Goal: Find specific page/section: Find specific page/section

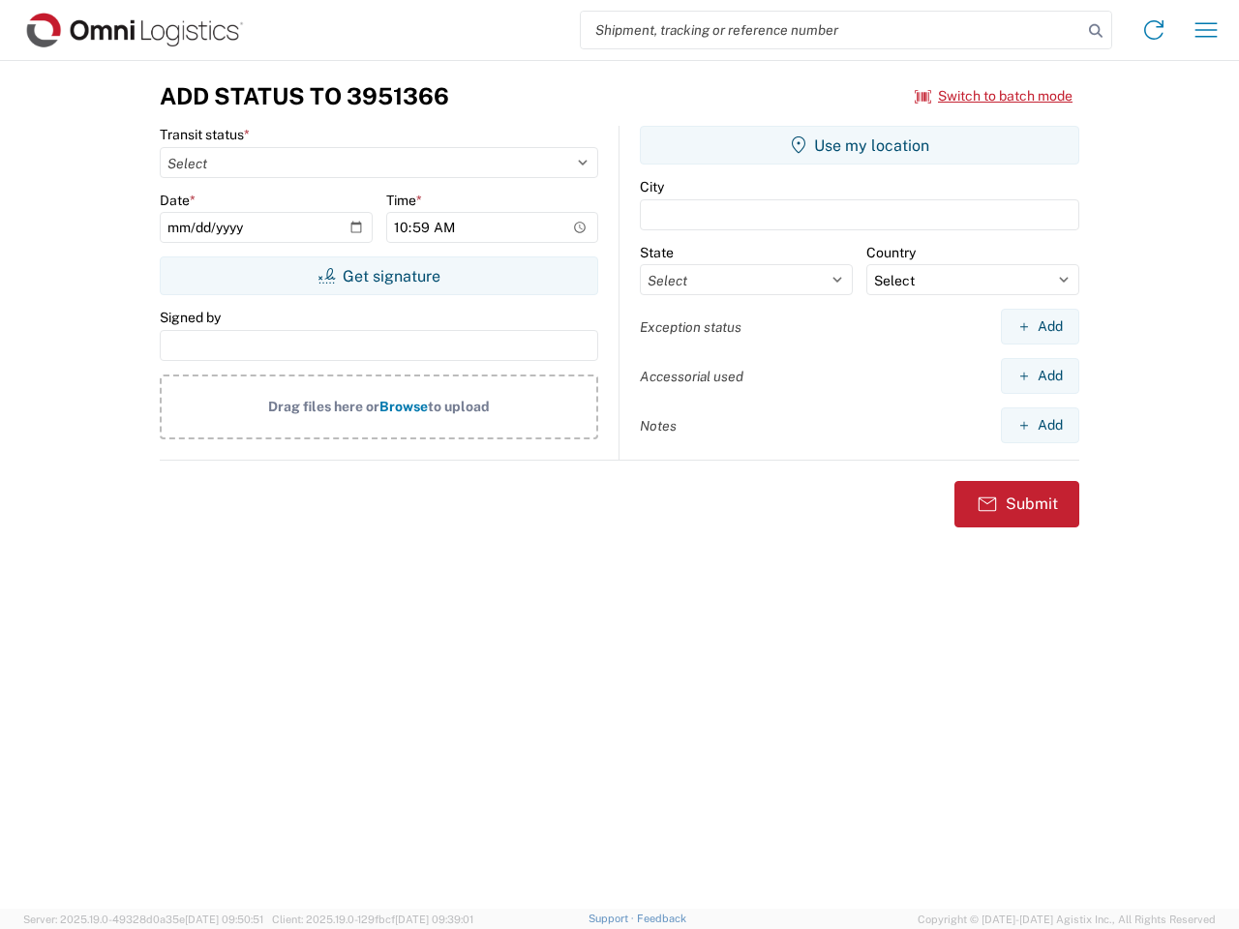
click at [831, 30] on input "search" at bounding box center [831, 30] width 501 height 37
click at [1096, 31] on icon at bounding box center [1095, 30] width 27 height 27
click at [1154, 30] on icon at bounding box center [1153, 30] width 31 height 31
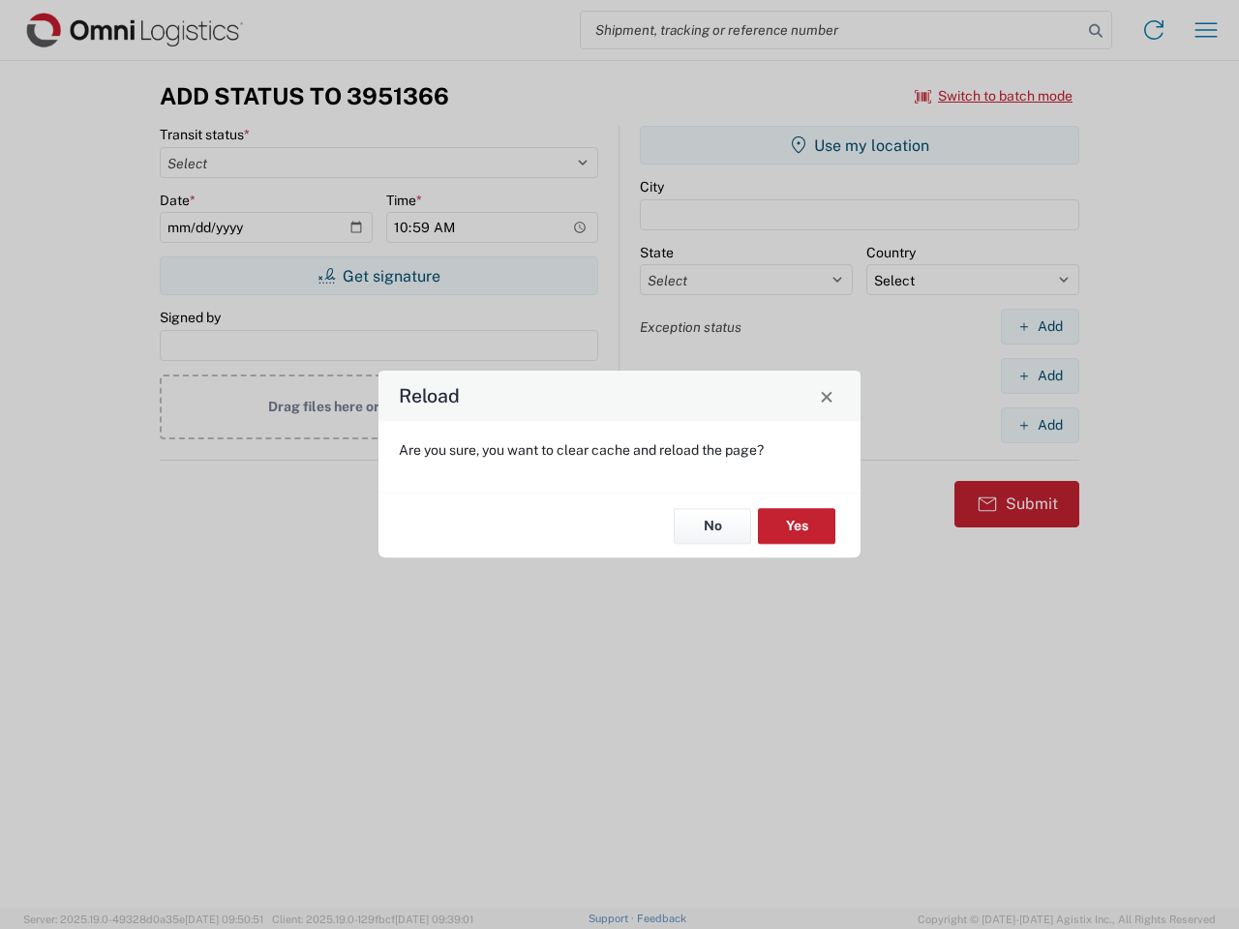
click at [1206, 30] on div "Reload Are you sure, you want to clear cache and reload the page? No Yes" at bounding box center [619, 464] width 1239 height 929
click at [994, 96] on div "Reload Are you sure, you want to clear cache and reload the page? No Yes" at bounding box center [619, 464] width 1239 height 929
click at [378, 276] on div "Reload Are you sure, you want to clear cache and reload the page? No Yes" at bounding box center [619, 464] width 1239 height 929
click at [859, 145] on div "Reload Are you sure, you want to clear cache and reload the page? No Yes" at bounding box center [619, 464] width 1239 height 929
click at [1039, 326] on div "Reload Are you sure, you want to clear cache and reload the page? No Yes" at bounding box center [619, 464] width 1239 height 929
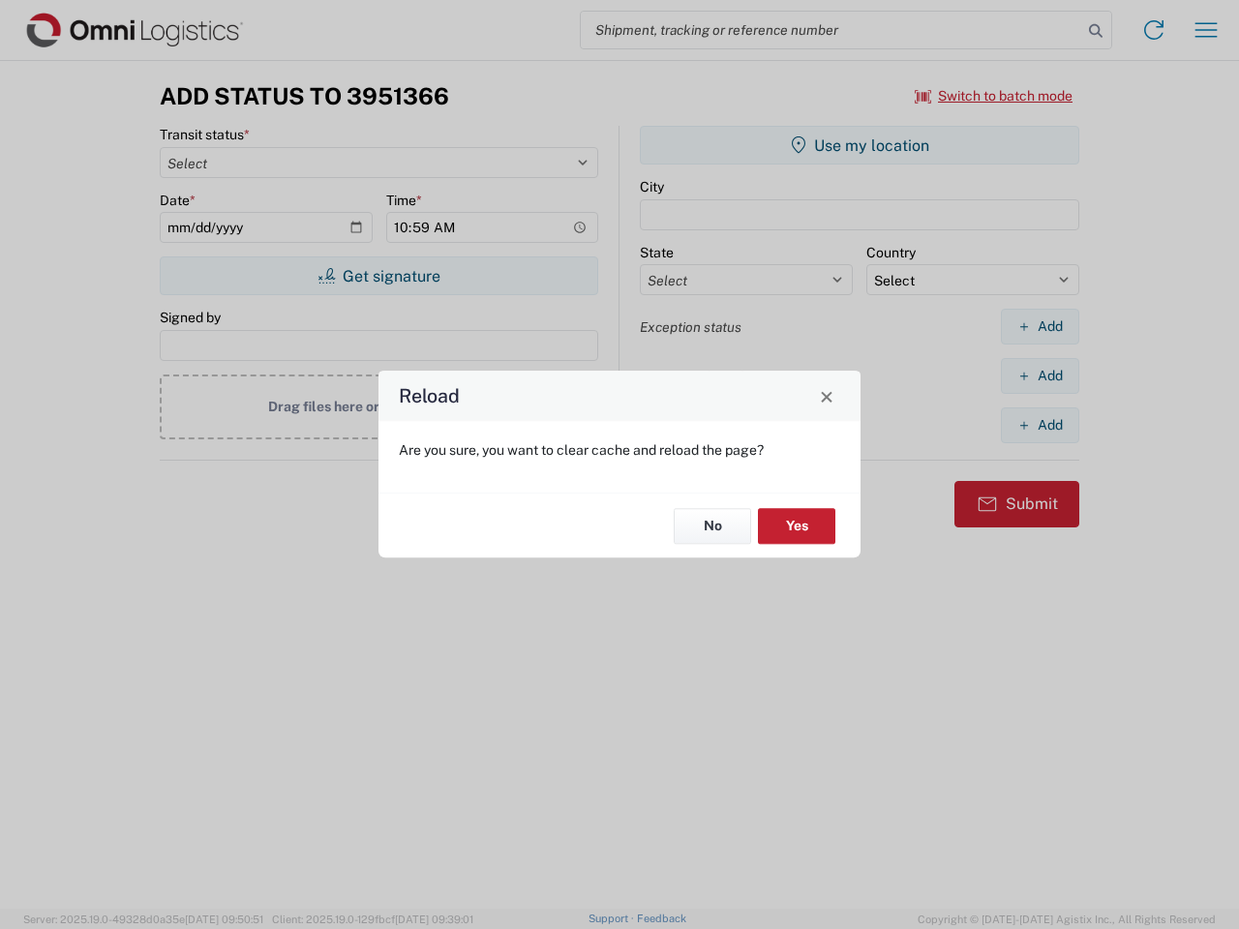
click at [1039, 376] on div "Reload Are you sure, you want to clear cache and reload the page? No Yes" at bounding box center [619, 464] width 1239 height 929
click at [1039, 425] on div "Reload Are you sure, you want to clear cache and reload the page? No Yes" at bounding box center [619, 464] width 1239 height 929
